Goal: Task Accomplishment & Management: Manage account settings

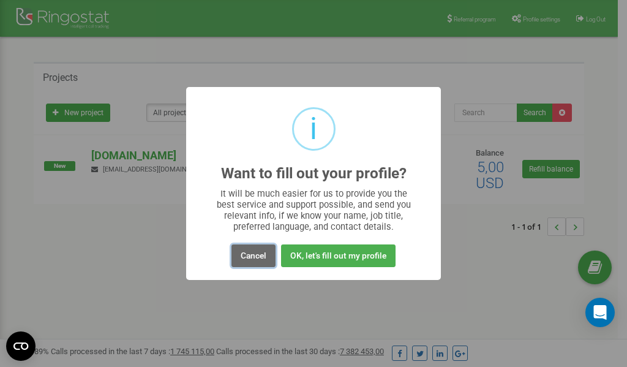
click at [248, 257] on button "Cancel" at bounding box center [254, 255] width 44 height 23
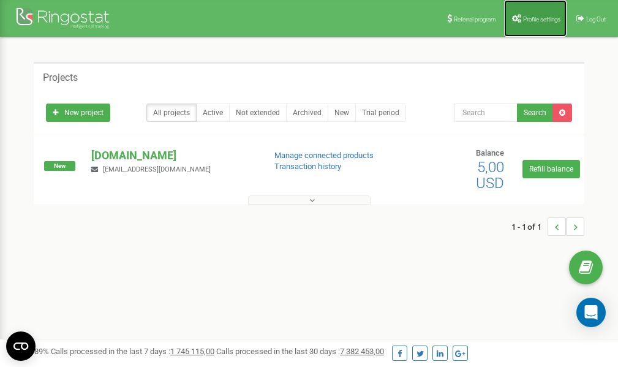
click at [532, 20] on span "Profile settings" at bounding box center [541, 19] width 37 height 7
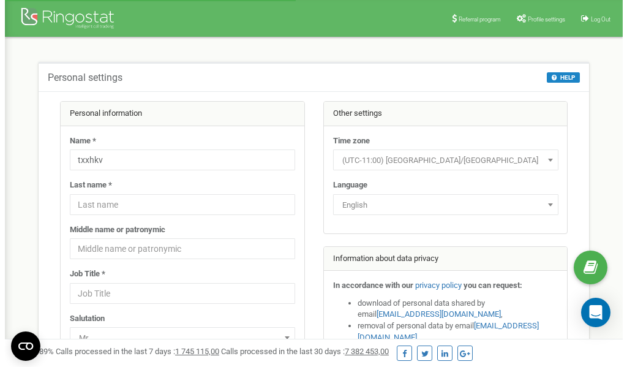
scroll to position [61, 0]
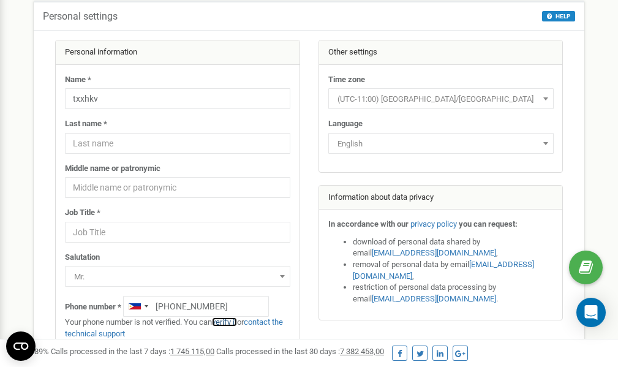
click at [231, 322] on link "verify it" at bounding box center [224, 321] width 25 height 9
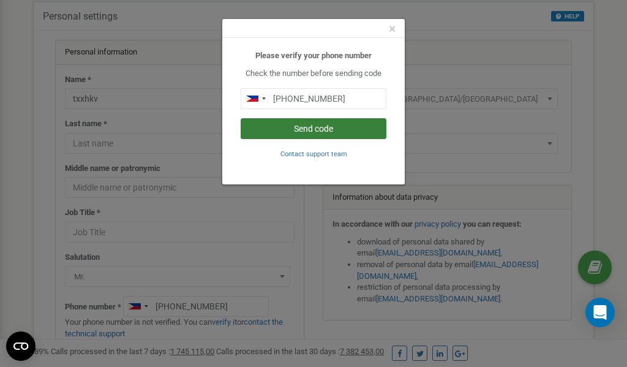
click at [339, 129] on button "Send code" at bounding box center [314, 128] width 146 height 21
